Goal: Check status: Check status

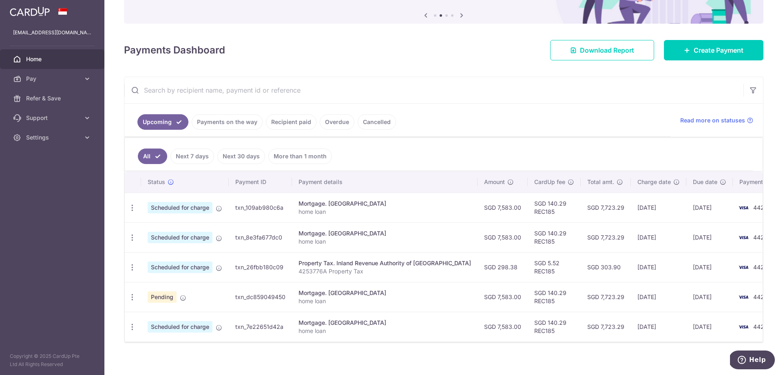
scroll to position [82, 0]
click at [233, 124] on link "Payments on the way" at bounding box center [227, 121] width 71 height 16
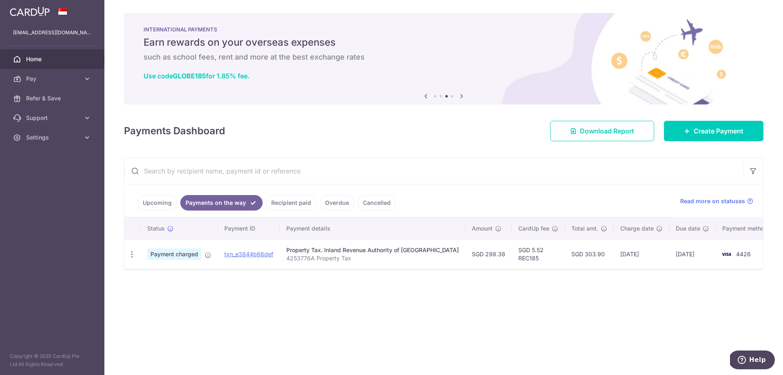
scroll to position [0, 0]
click at [293, 205] on link "Recipient paid" at bounding box center [291, 203] width 51 height 16
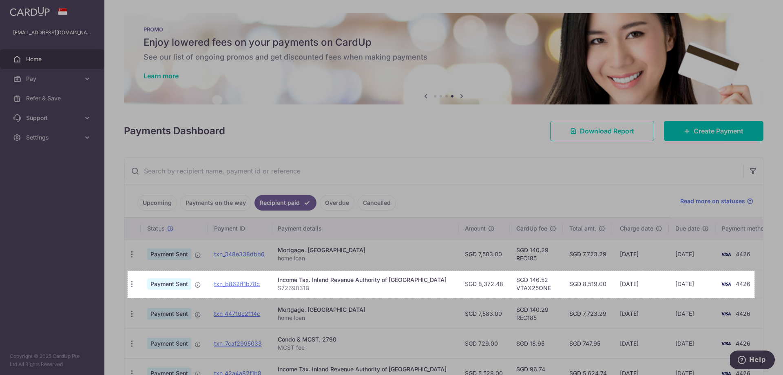
drag, startPoint x: 128, startPoint y: 271, endPoint x: 755, endPoint y: 298, distance: 627.7
click at [755, 298] on div "1537 X 66" at bounding box center [391, 187] width 783 height 375
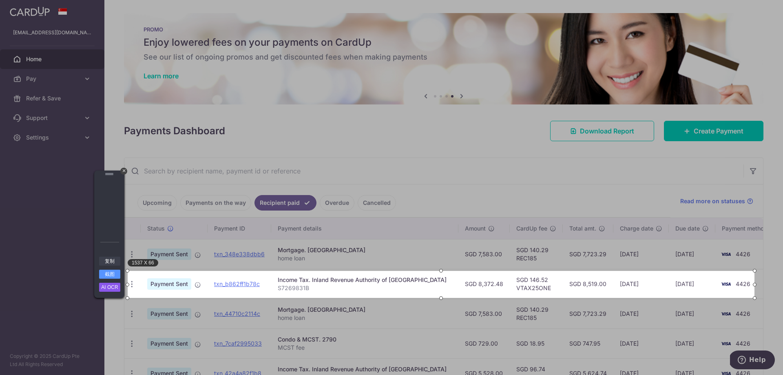
click at [109, 260] on link "复制" at bounding box center [109, 261] width 21 height 9
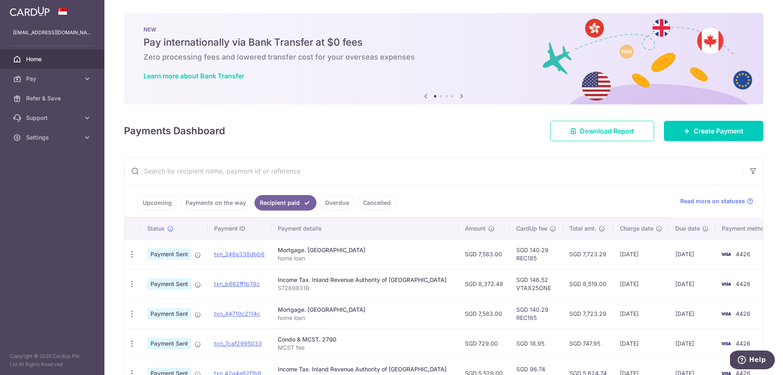
click at [208, 201] on link "Payments on the way" at bounding box center [215, 203] width 71 height 16
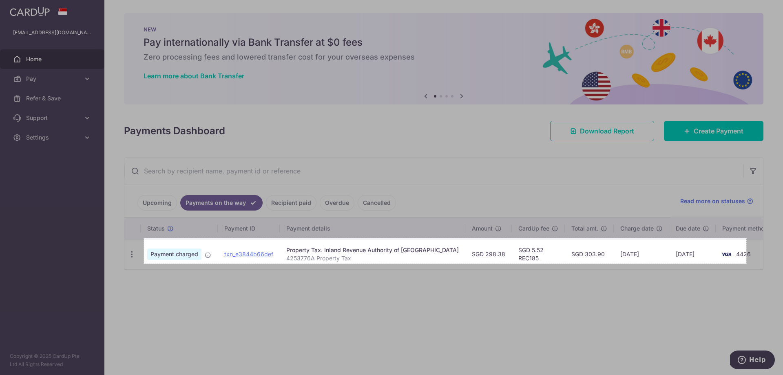
drag, startPoint x: 144, startPoint y: 238, endPoint x: 747, endPoint y: 264, distance: 603.2
click at [747, 264] on div "1477 X 62" at bounding box center [391, 187] width 783 height 375
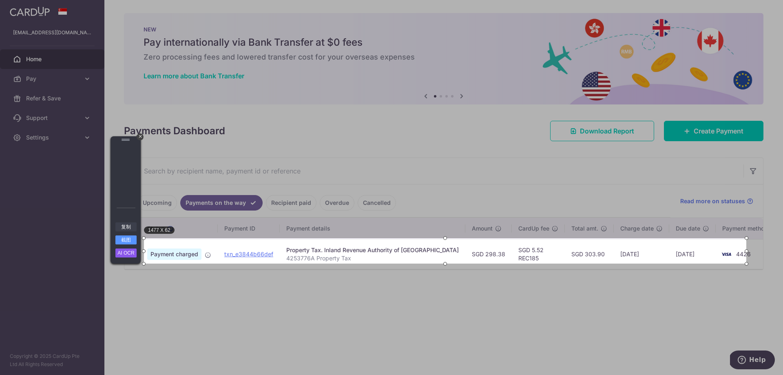
click at [119, 229] on link "复制" at bounding box center [125, 226] width 21 height 9
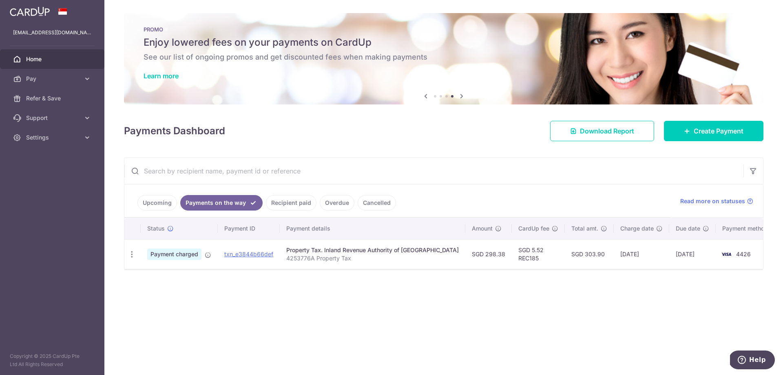
click at [40, 60] on span "Home" at bounding box center [53, 59] width 54 height 8
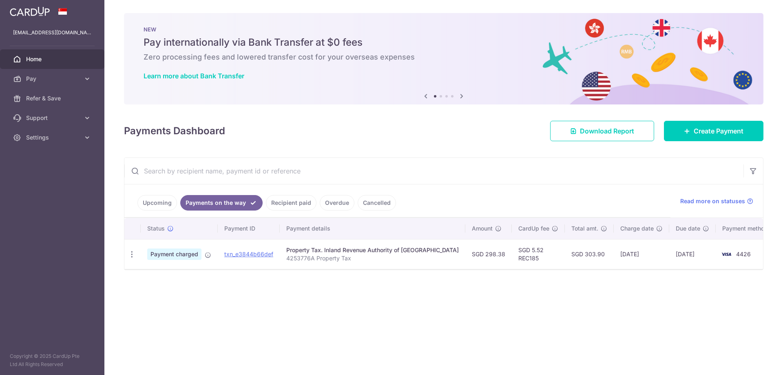
click at [291, 202] on link "Recipient paid" at bounding box center [291, 203] width 51 height 16
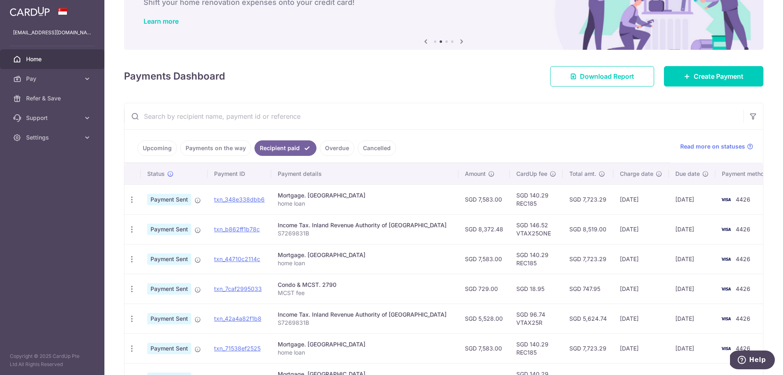
scroll to position [41, 0]
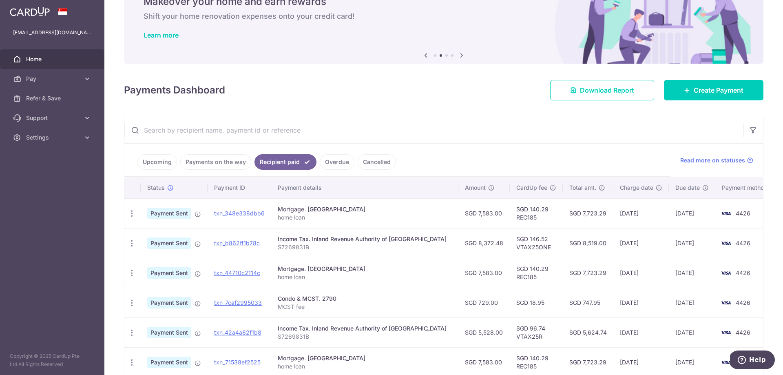
click at [45, 61] on span "Home" at bounding box center [53, 59] width 54 height 8
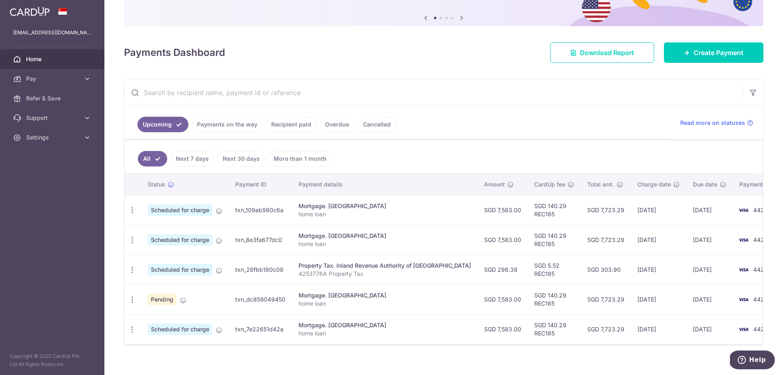
scroll to position [82, 0]
